Goal: Information Seeking & Learning: Understand process/instructions

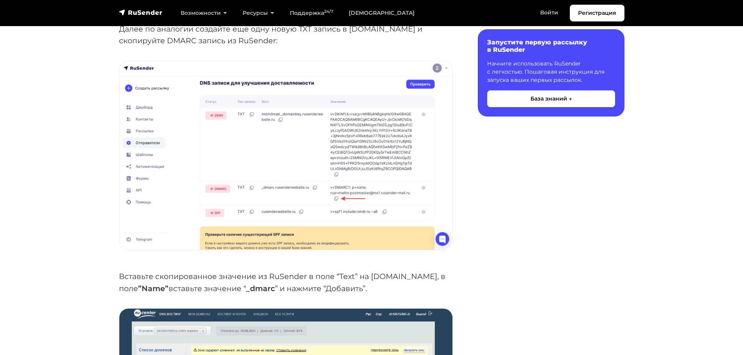
scroll to position [1989, 0]
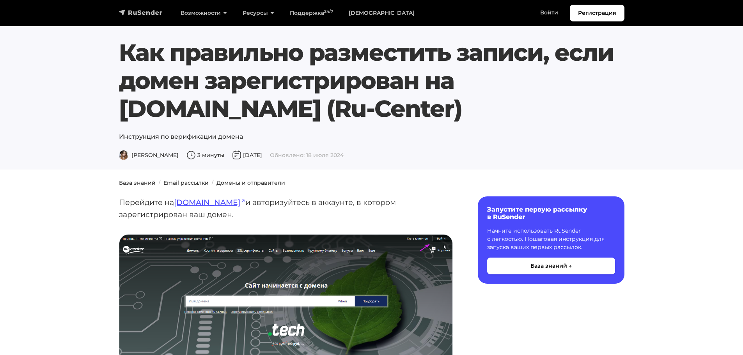
click at [138, 10] on img "navbar" at bounding box center [141, 13] width 44 height 8
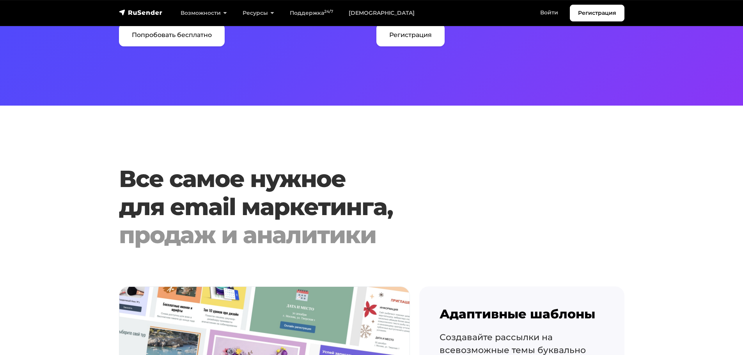
scroll to position [507, 0]
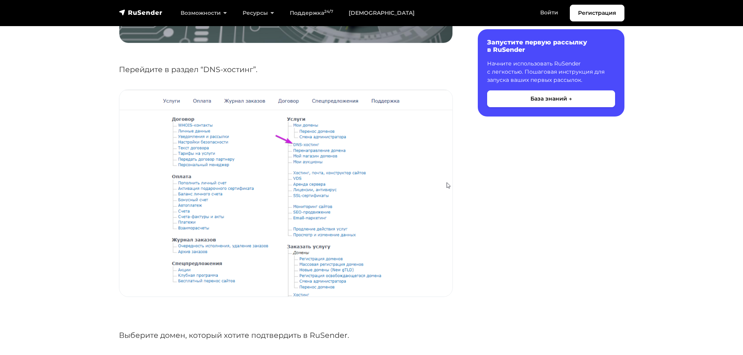
scroll to position [468, 0]
